Goal: Find specific page/section: Find specific page/section

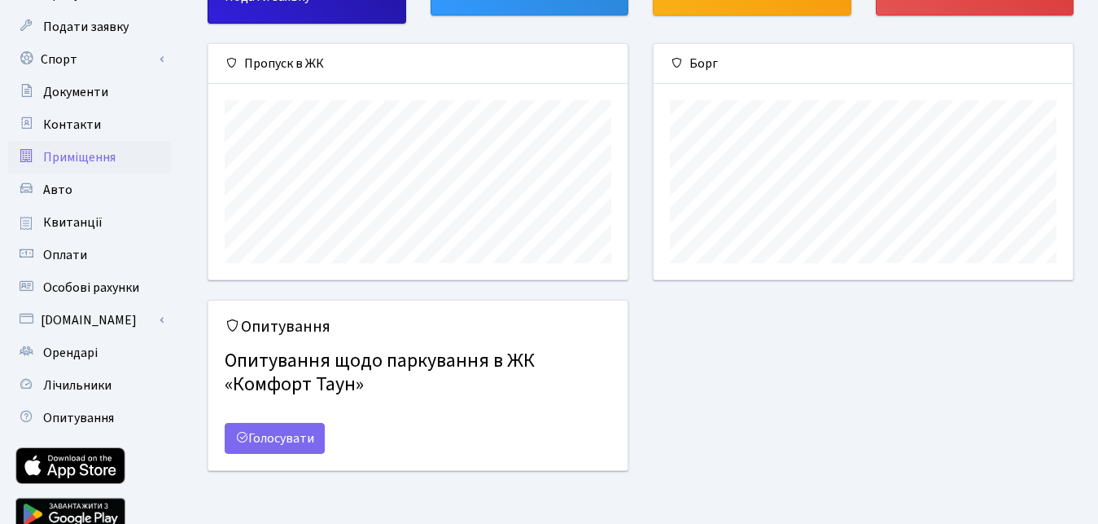
scroll to position [166, 0]
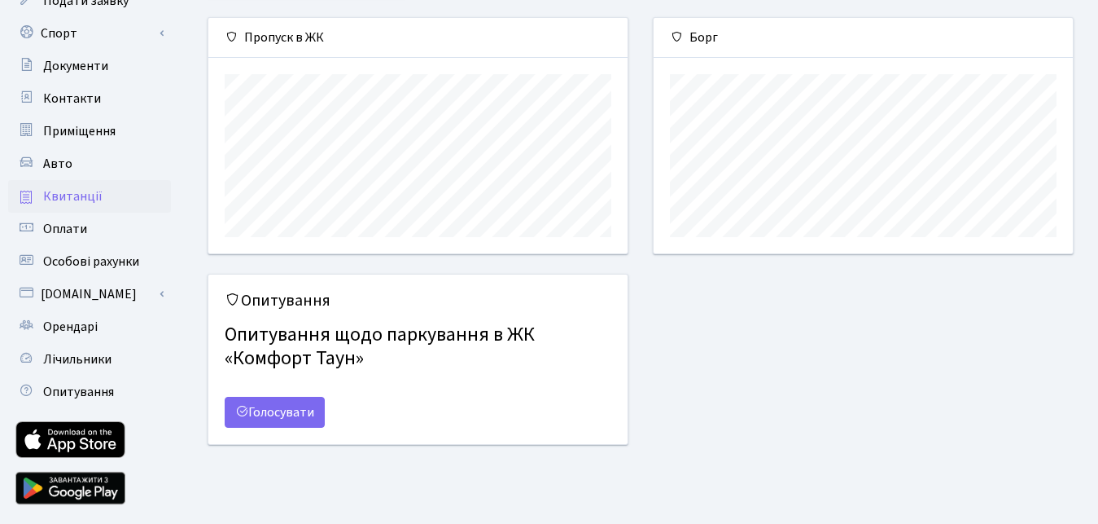
click at [92, 193] on span "Квитанції" at bounding box center [72, 196] width 59 height 18
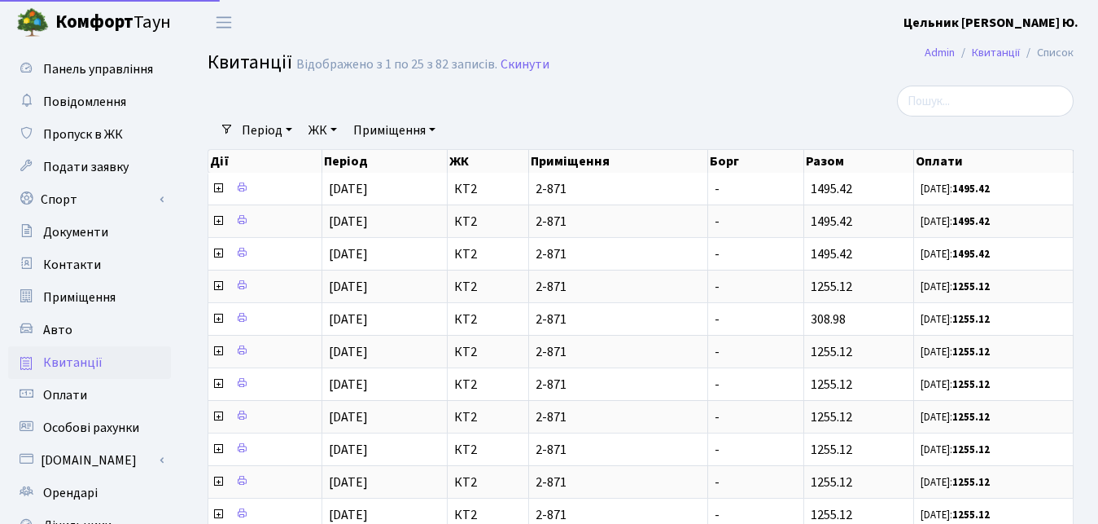
select select "25"
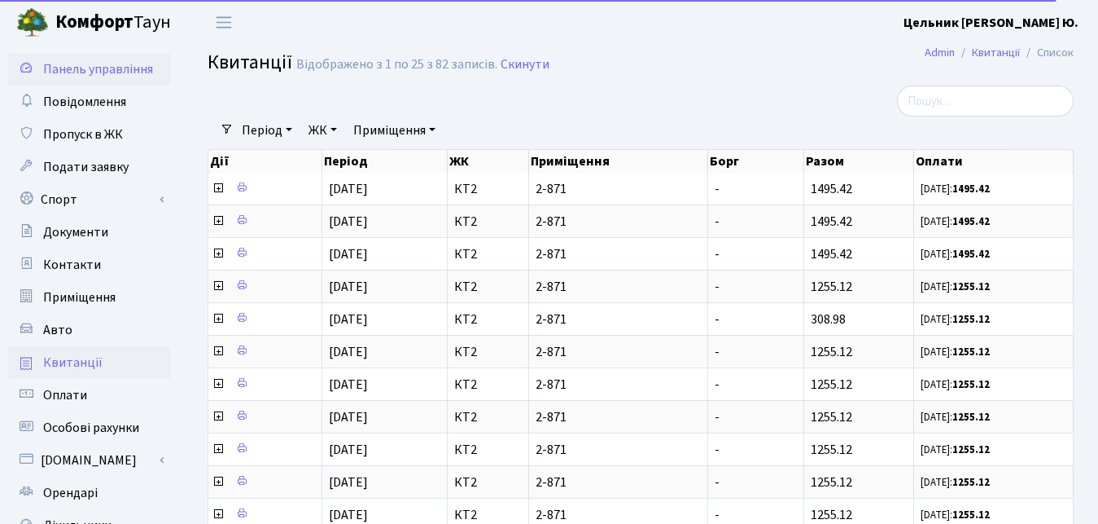
click at [74, 78] on span "Панель управління" at bounding box center [98, 69] width 110 height 18
